Goal: Information Seeking & Learning: Learn about a topic

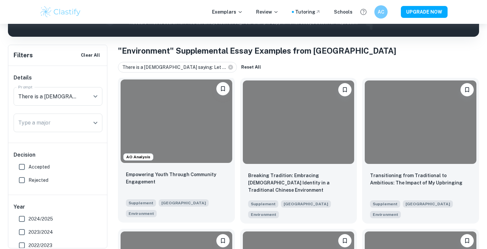
scroll to position [114, 0]
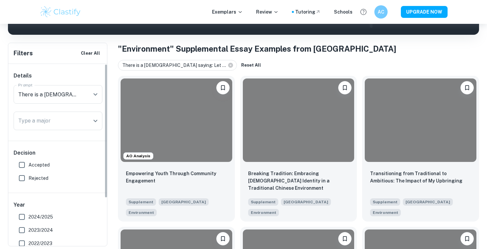
click at [50, 165] on label "Accepted" at bounding box center [56, 164] width 82 height 13
click at [28, 165] on input "Accepted" at bounding box center [21, 164] width 13 height 13
checkbox input "true"
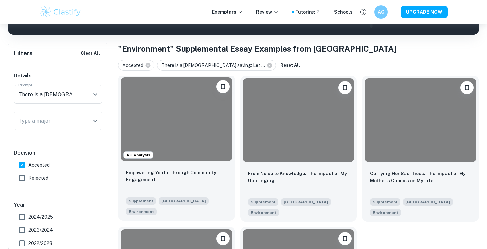
scroll to position [122, 0]
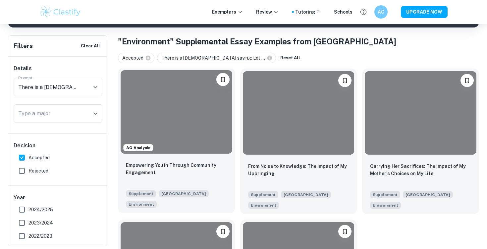
click at [144, 157] on div "Empowering Youth Through Community Engagement Supplement Dartmouth College Envi…" at bounding box center [176, 184] width 117 height 57
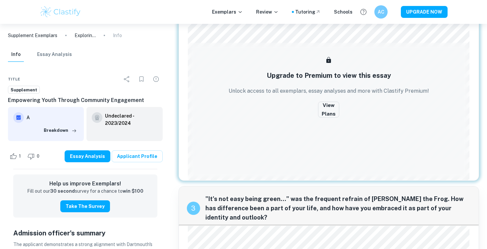
scroll to position [148, 0]
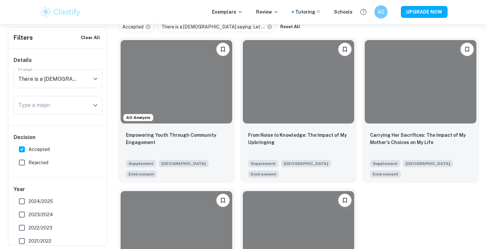
scroll to position [152, 0]
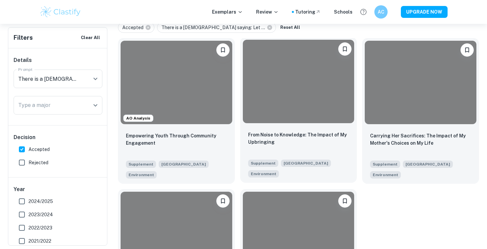
click at [277, 123] on div at bounding box center [298, 81] width 117 height 89
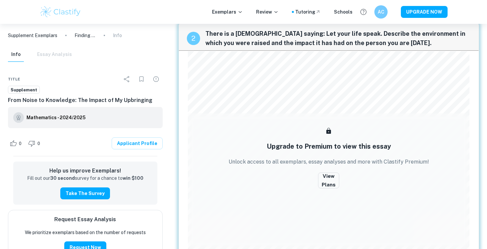
scroll to position [142, 0]
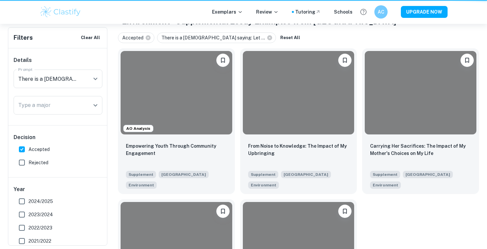
scroll to position [152, 0]
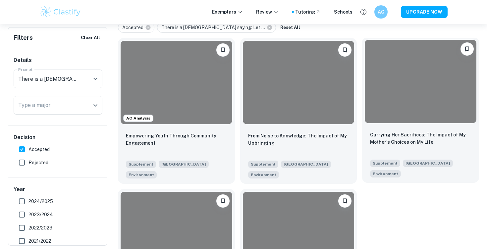
click at [448, 97] on div at bounding box center [421, 81] width 112 height 83
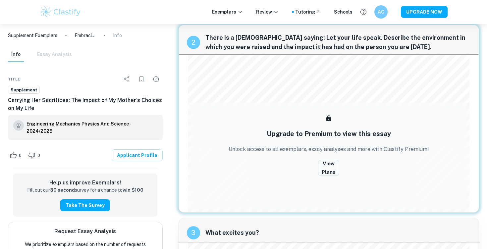
scroll to position [127, 0]
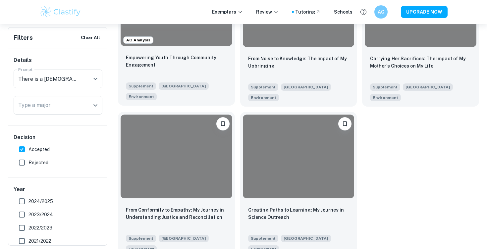
scroll to position [238, 0]
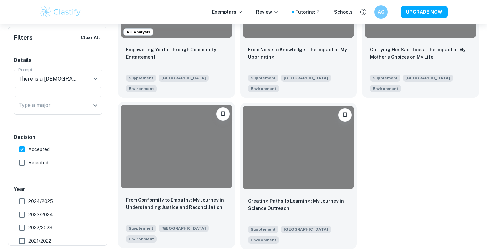
click at [198, 185] on div at bounding box center [177, 146] width 112 height 83
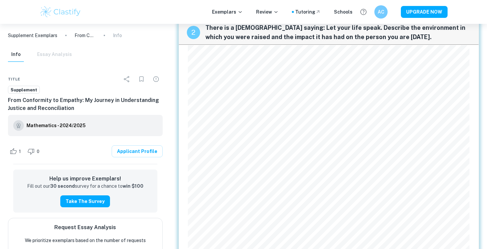
scroll to position [149, 0]
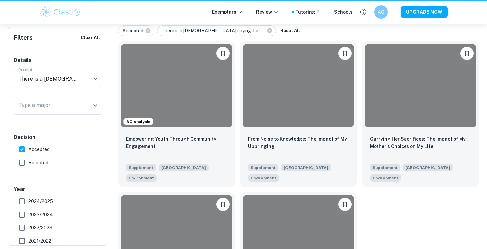
scroll to position [238, 0]
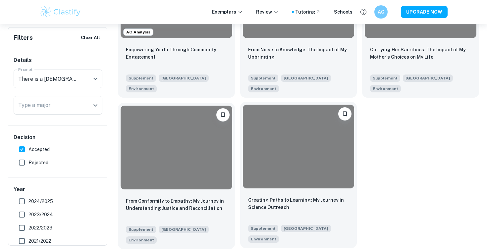
click at [261, 146] on div at bounding box center [299, 146] width 112 height 83
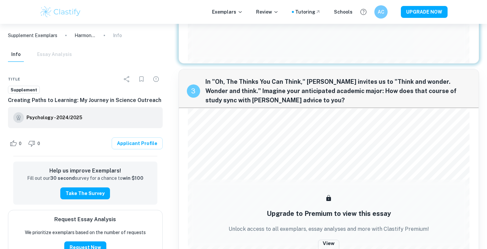
scroll to position [350, 0]
